Goal: Task Accomplishment & Management: Manage account settings

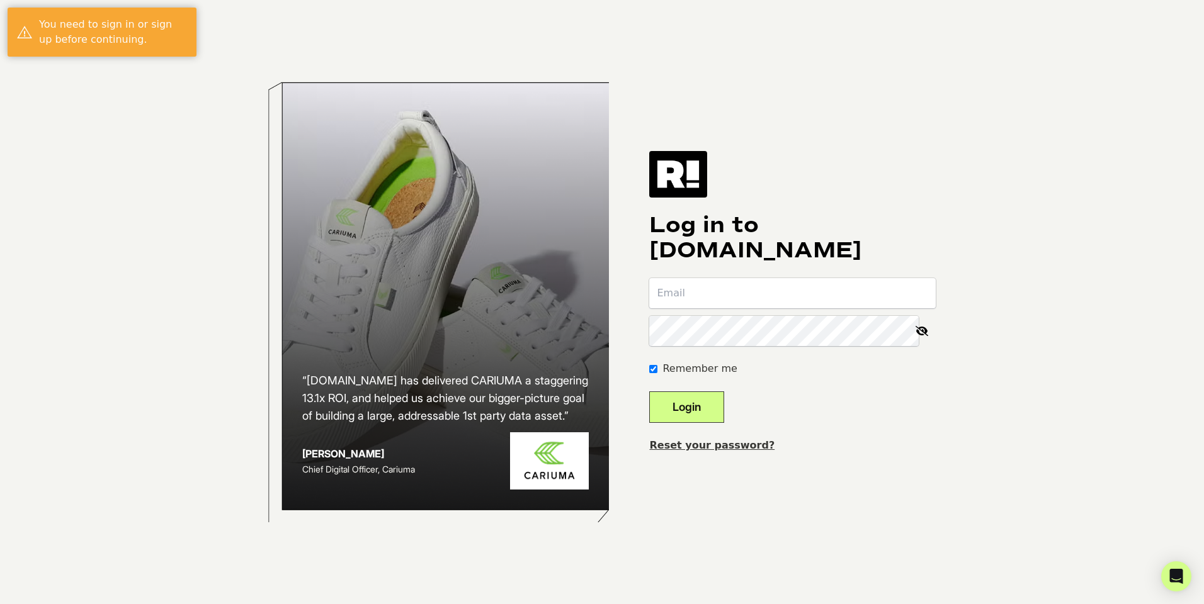
type input "ben@clearstemskincare.com"
click at [706, 402] on button "Login" at bounding box center [686, 407] width 75 height 31
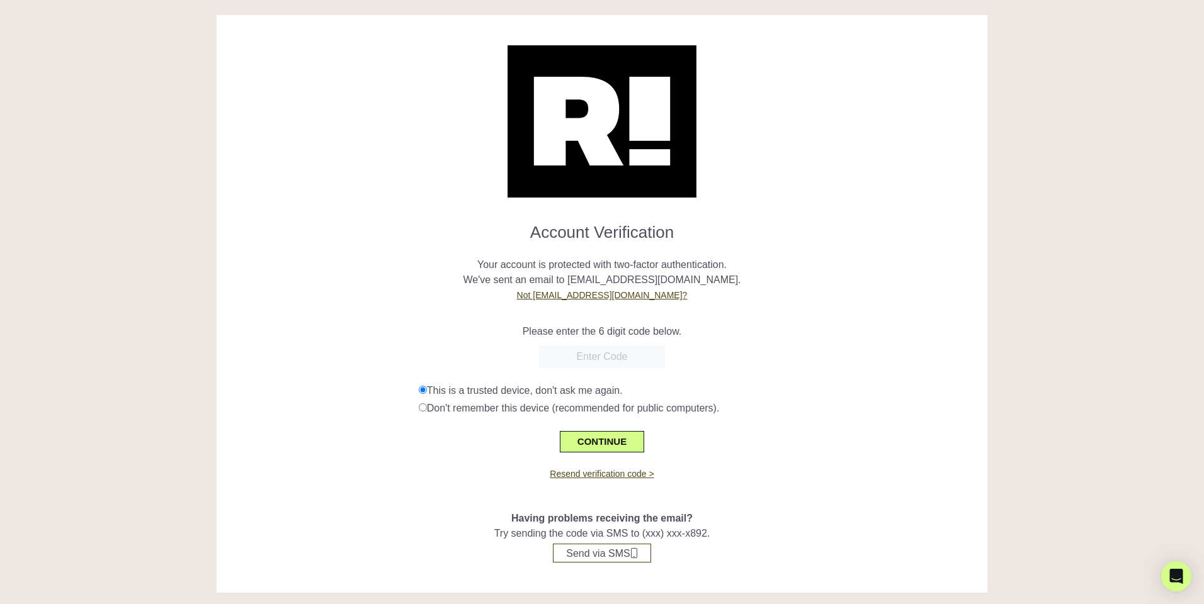
paste input "841366"
type input "841366"
click at [604, 440] on button "CONTINUE" at bounding box center [602, 441] width 84 height 21
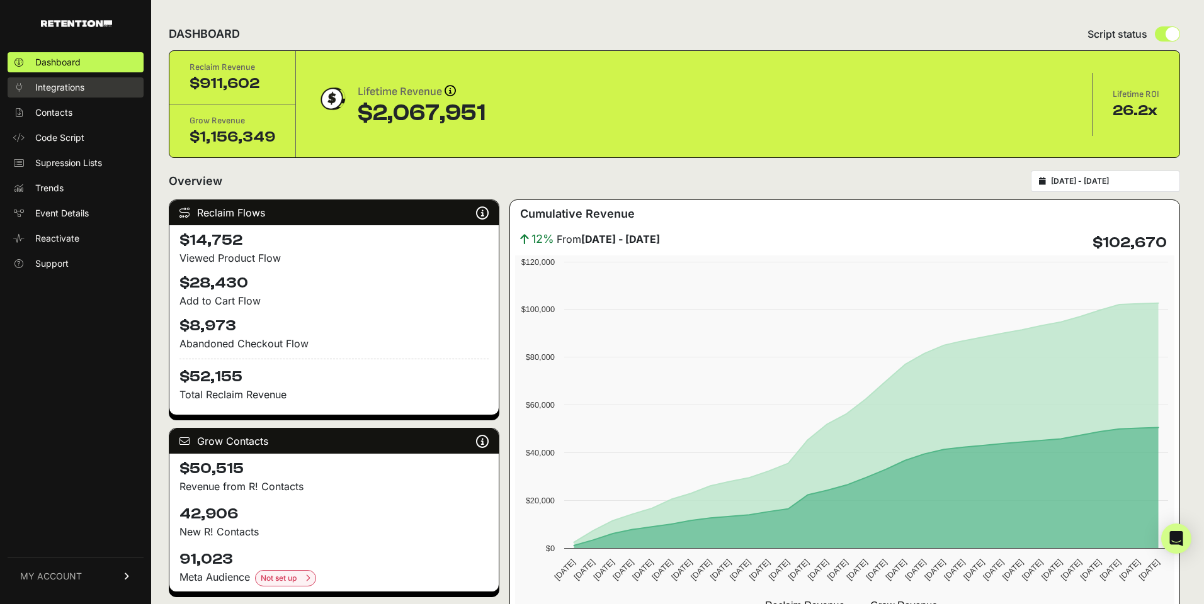
click at [58, 91] on span "Integrations" at bounding box center [59, 87] width 49 height 13
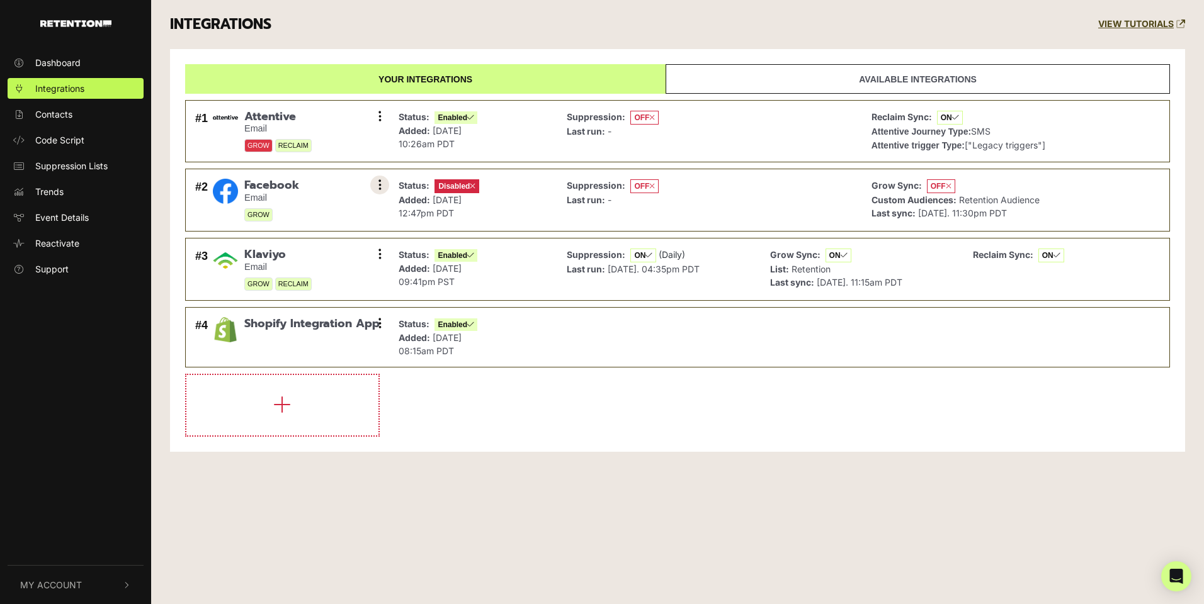
click at [386, 189] on button at bounding box center [379, 185] width 19 height 19
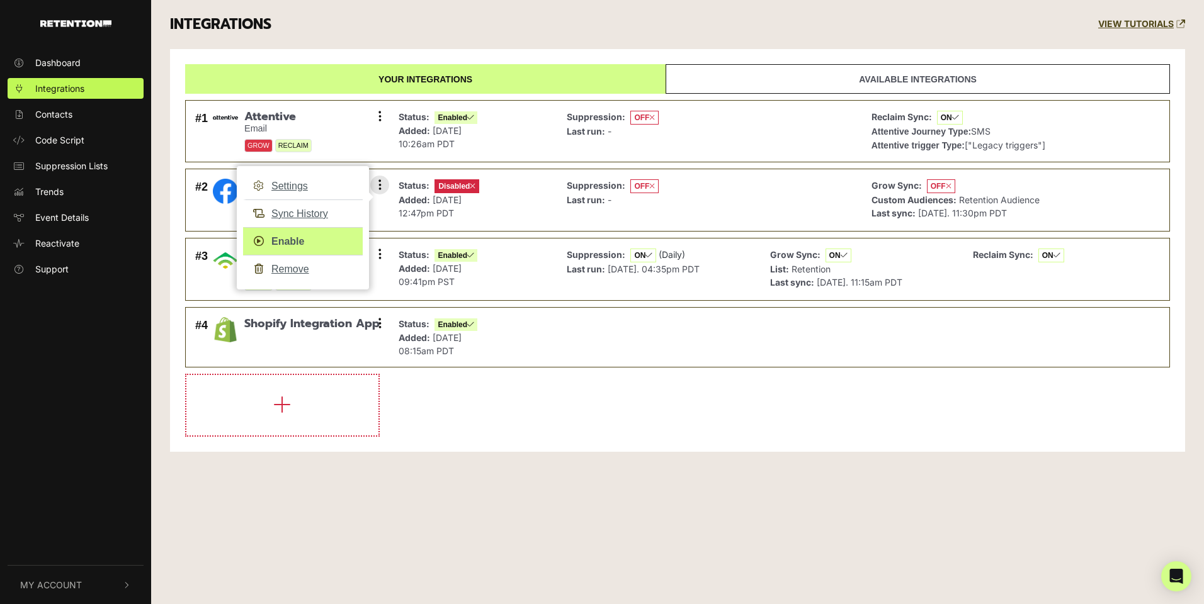
click at [295, 246] on link "Enable" at bounding box center [303, 241] width 120 height 28
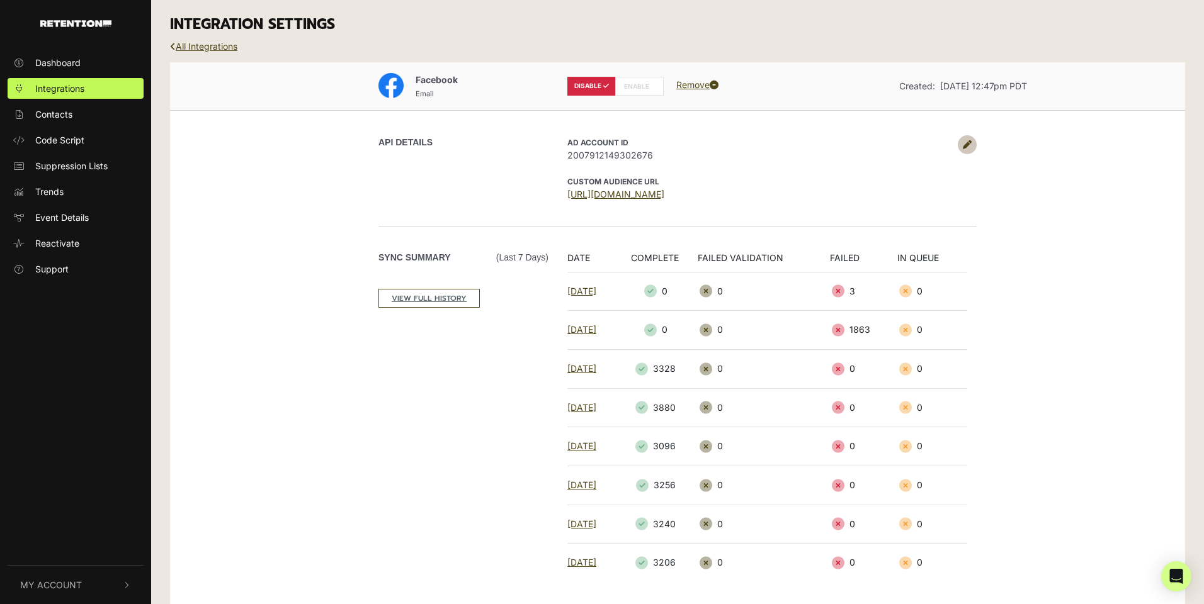
click at [632, 90] on label "ENABLE" at bounding box center [639, 86] width 48 height 19
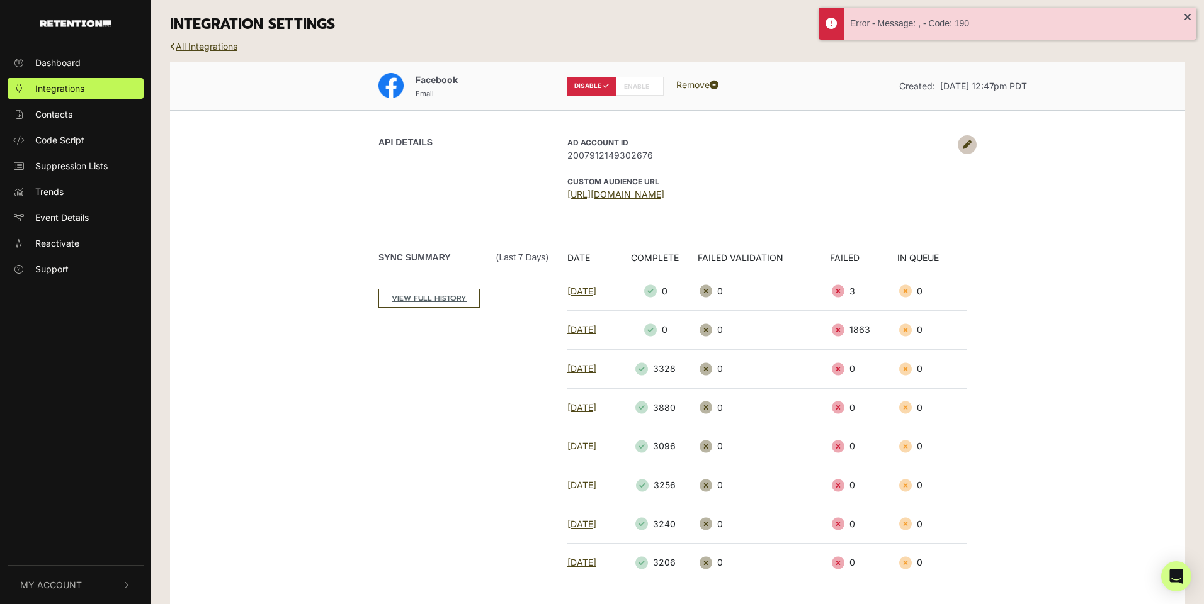
click at [971, 144] on link at bounding box center [966, 144] width 19 height 19
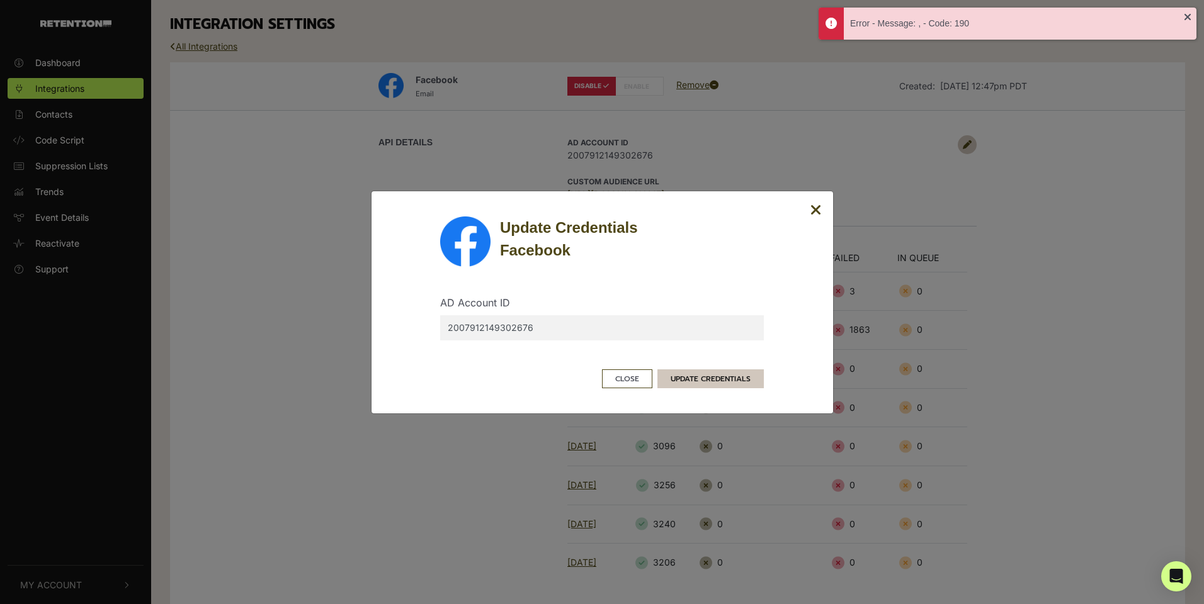
click at [731, 383] on button "UPDATE CREDENTIALS" at bounding box center [710, 379] width 106 height 19
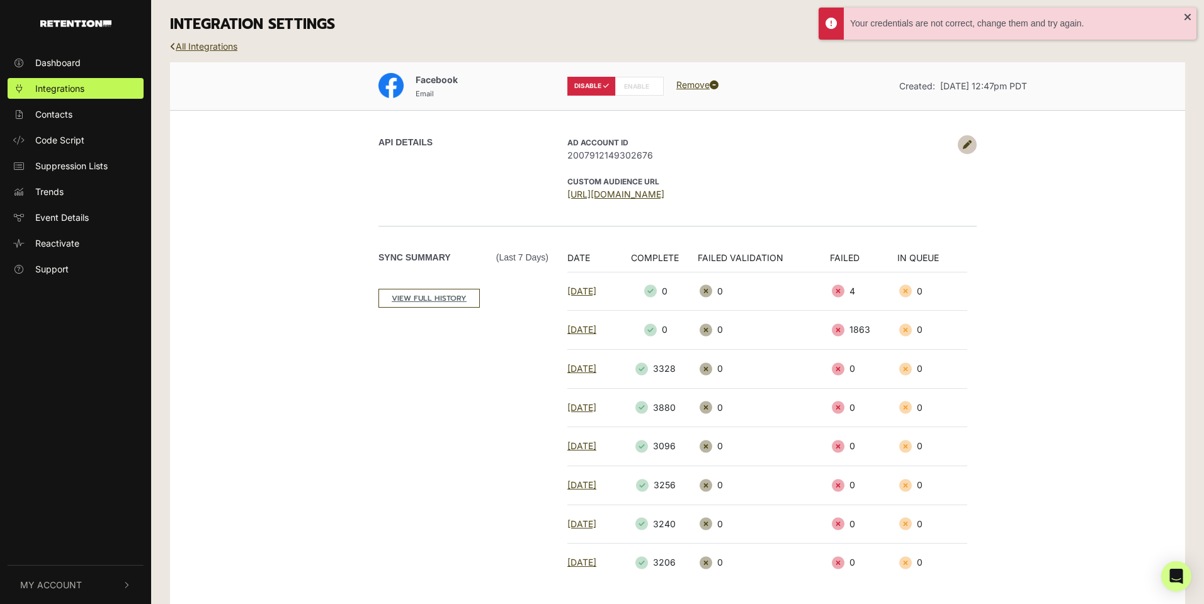
click at [638, 84] on label "ENABLE" at bounding box center [639, 86] width 48 height 19
radio input "false"
radio input "true"
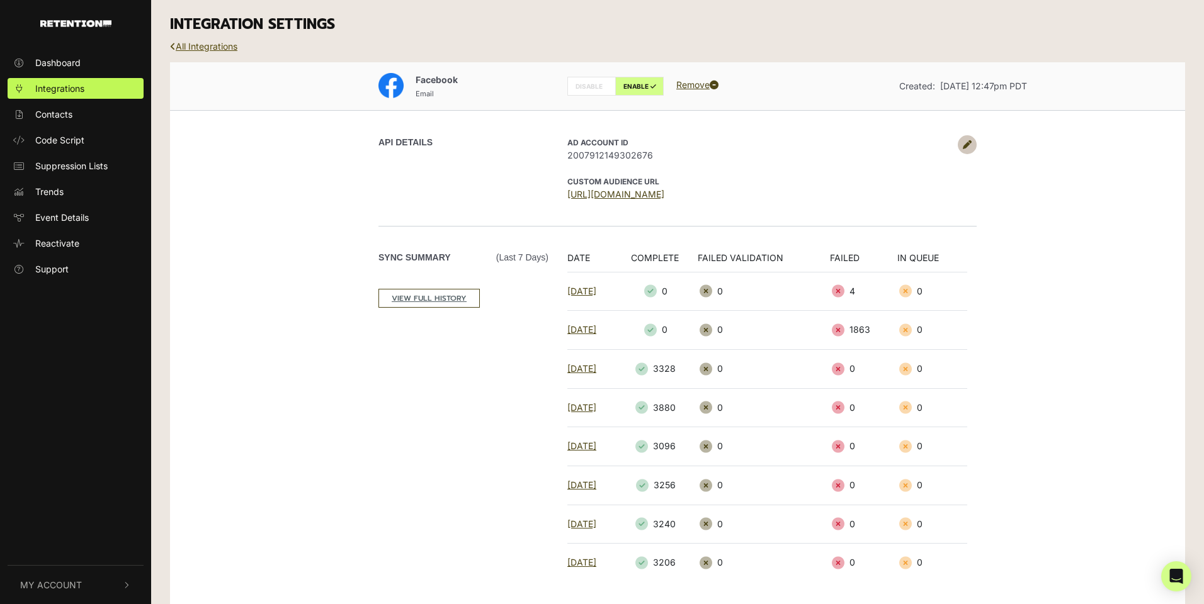
click at [186, 50] on link "All Integrations" at bounding box center [203, 46] width 67 height 11
click at [186, 44] on link "All Integrations" at bounding box center [203, 46] width 67 height 11
